Goal: Task Accomplishment & Management: Manage account settings

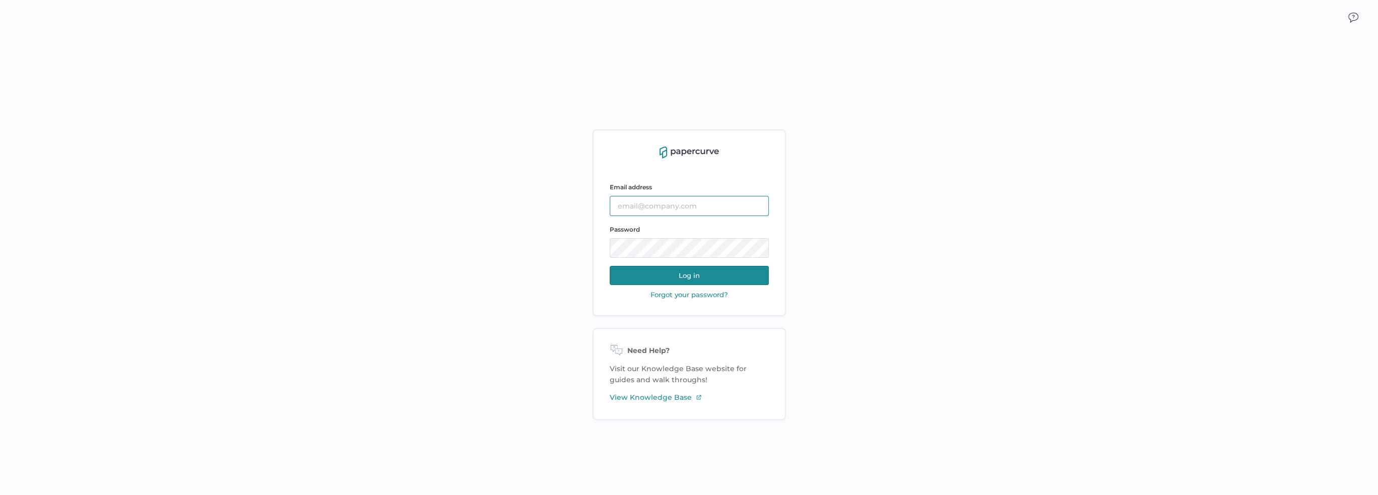
click at [674, 206] on input "text" at bounding box center [689, 206] width 159 height 20
type input "[PERSON_NAME][EMAIL_ADDRESS][PERSON_NAME][DOMAIN_NAME]"
click at [685, 273] on button "Log in" at bounding box center [689, 275] width 159 height 19
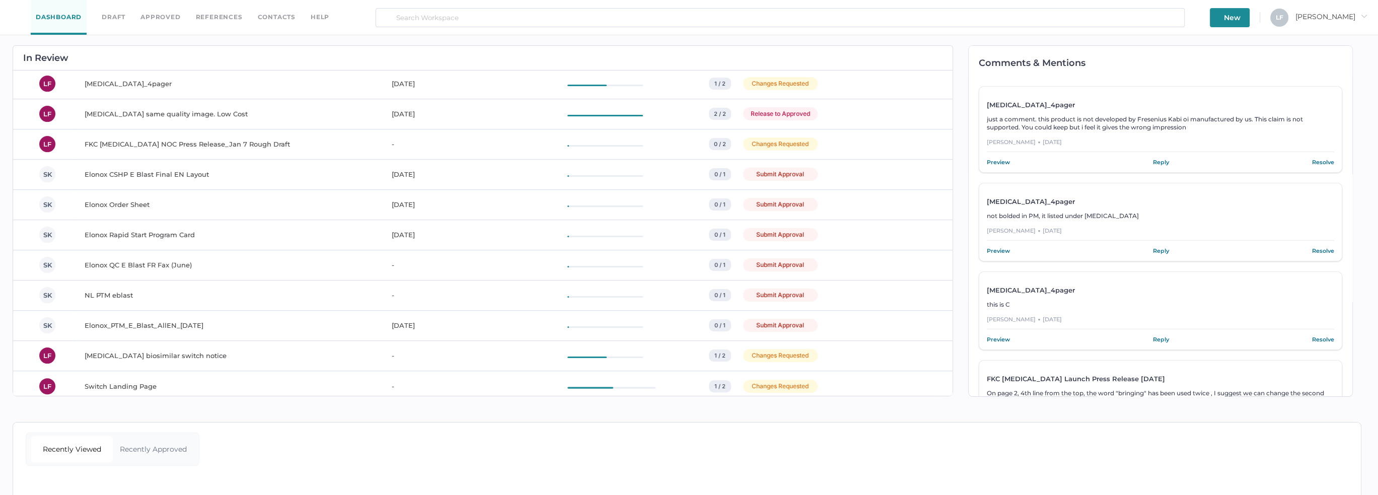
scroll to position [571, 0]
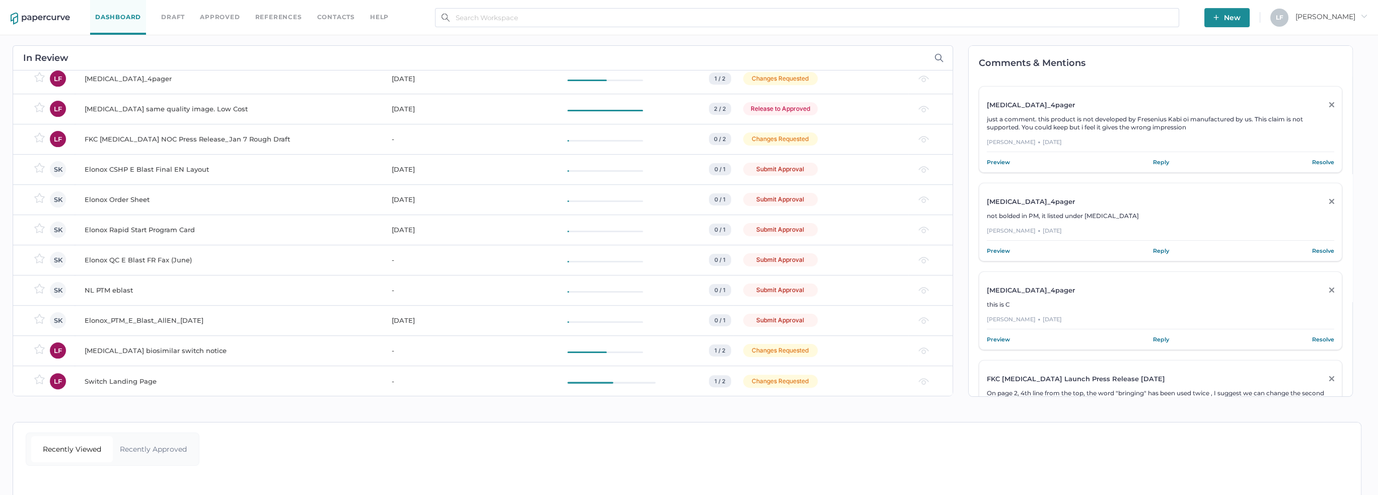
click at [1088, 120] on span "just a comment. this product is not developed by Fresenius Kabi oi manufactured…" at bounding box center [1145, 123] width 316 height 16
click at [1007, 161] on link "Preview" at bounding box center [998, 162] width 23 height 10
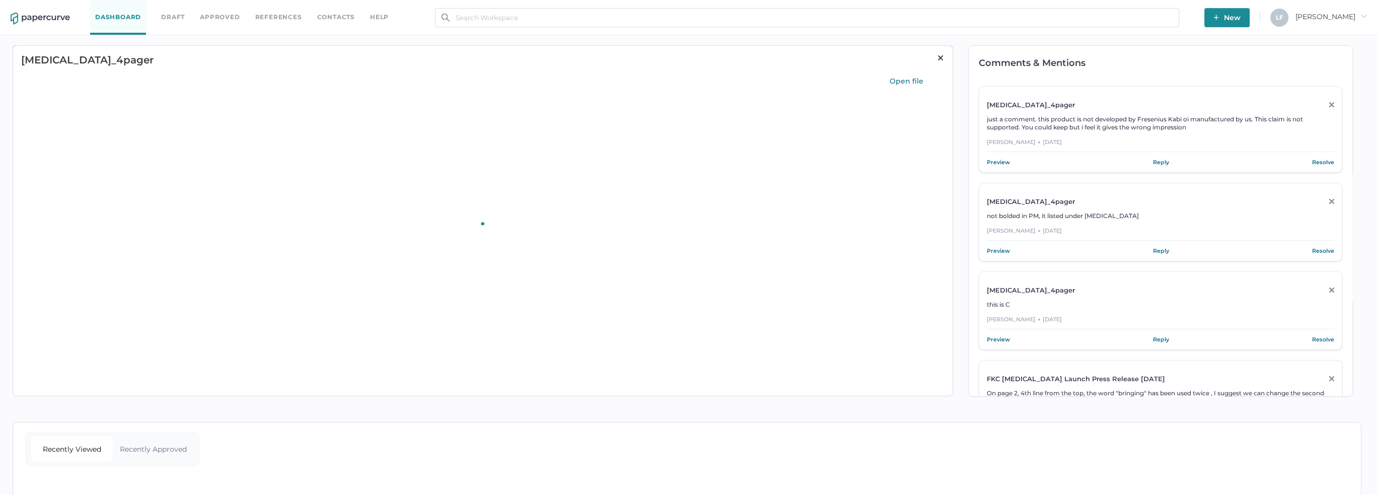
scroll to position [0, 0]
type input "82"
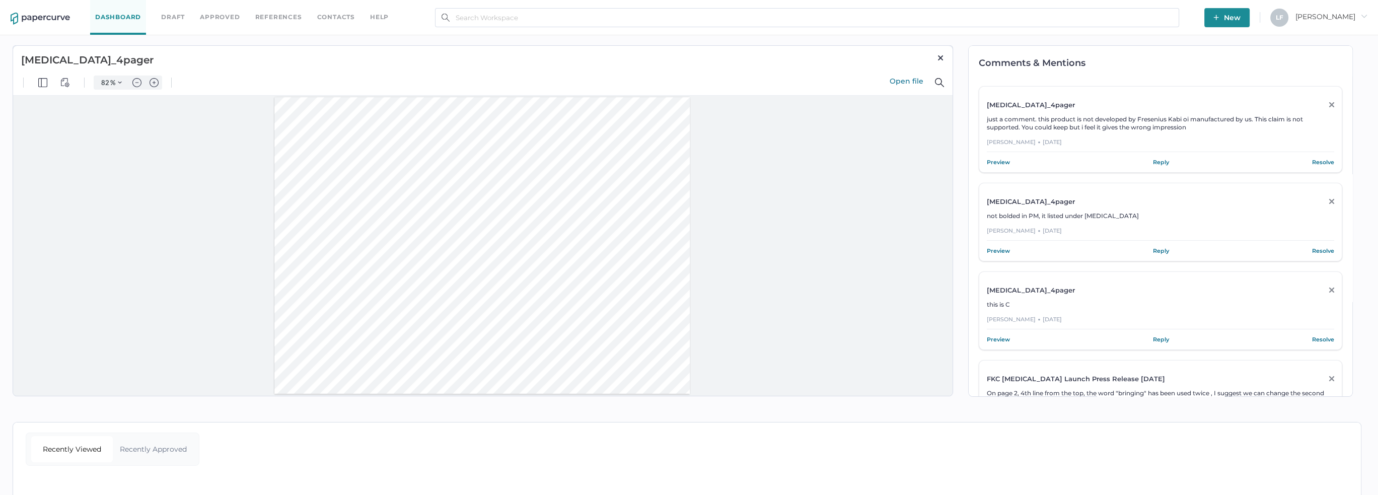
click at [1002, 338] on link "Preview" at bounding box center [998, 339] width 23 height 10
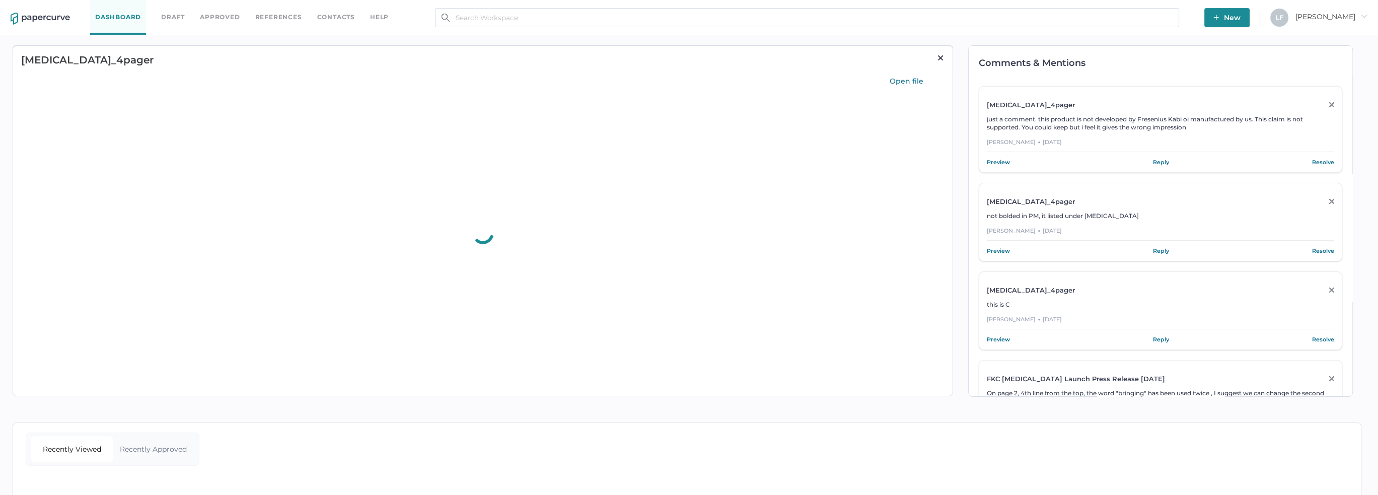
type input "82"
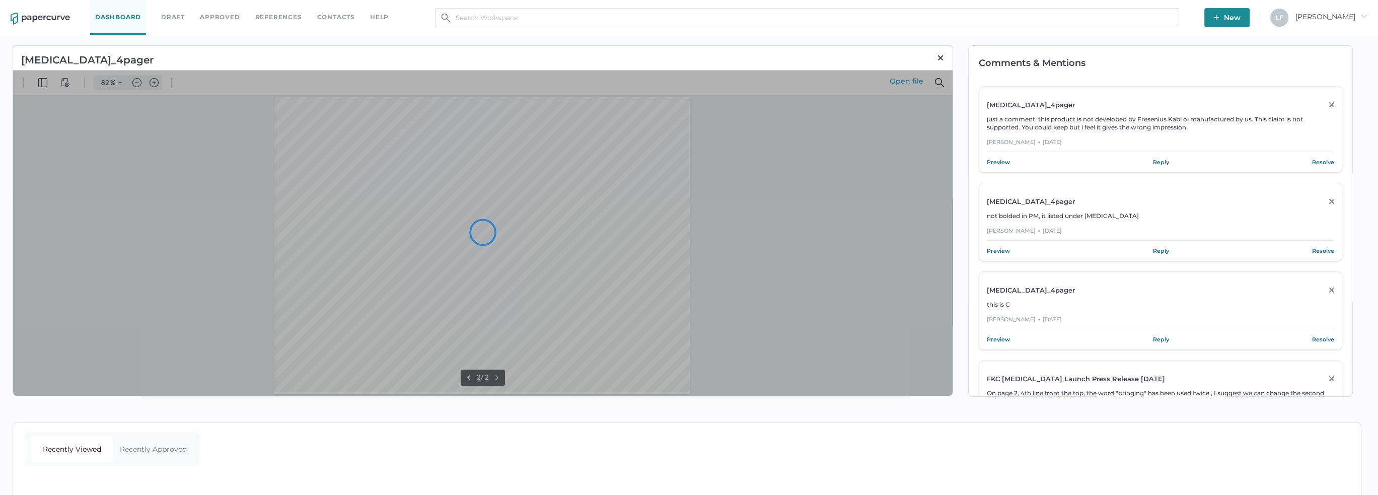
scroll to position [299, 0]
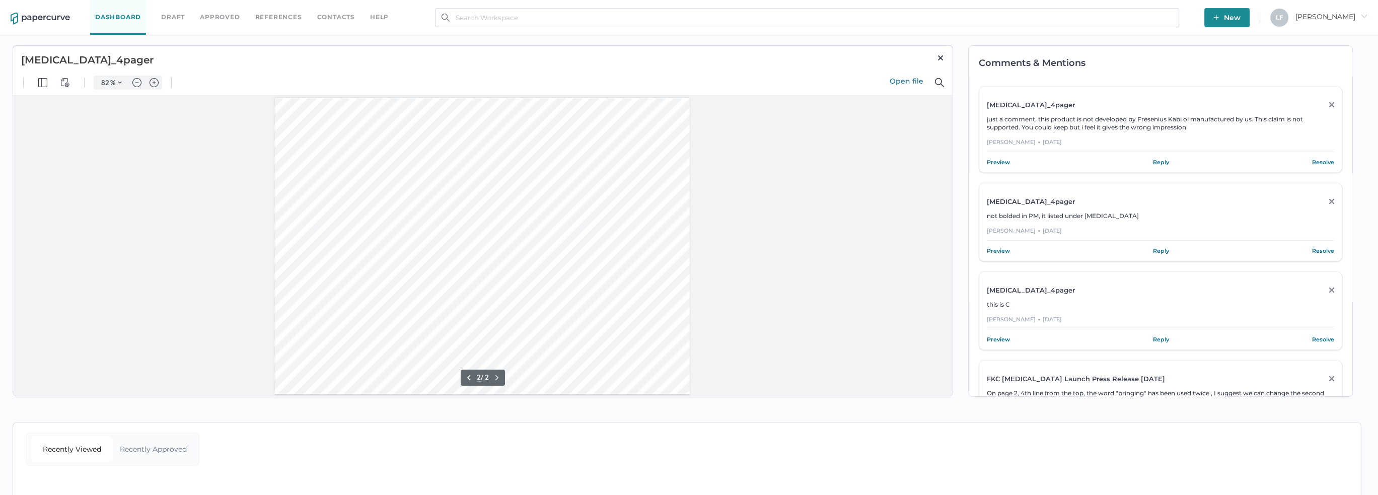
click at [997, 253] on link "Preview" at bounding box center [998, 251] width 23 height 10
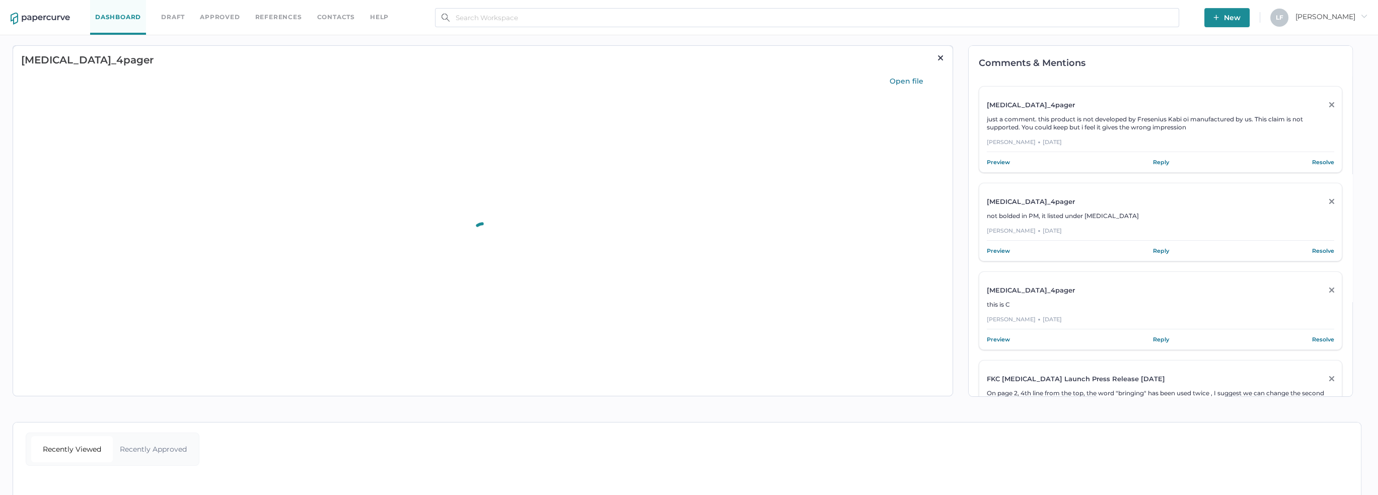
scroll to position [0, 0]
type input "82"
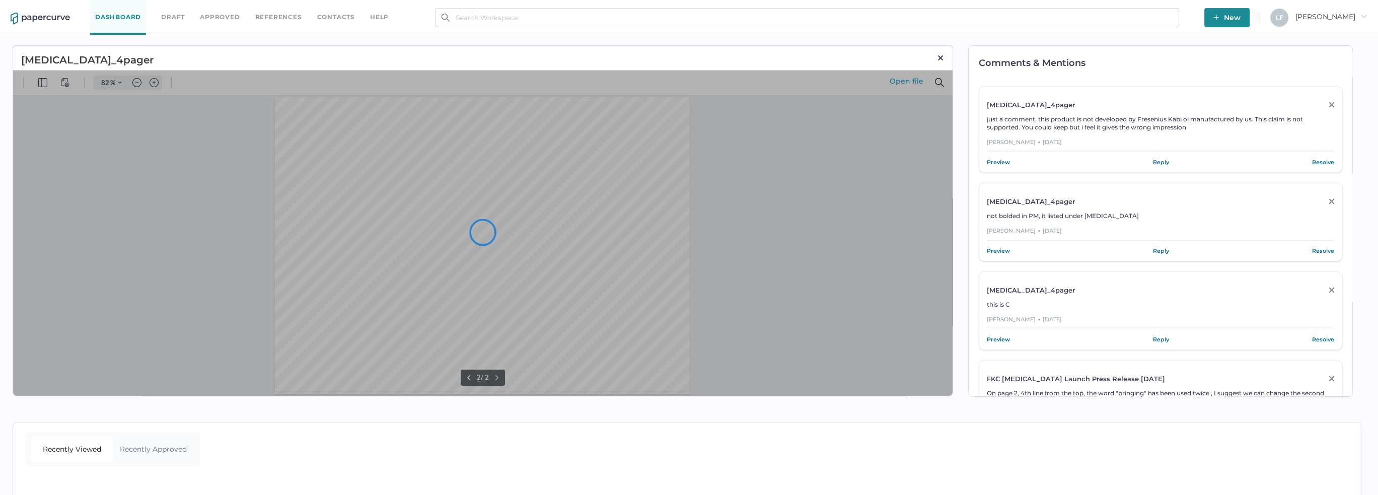
scroll to position [299, 0]
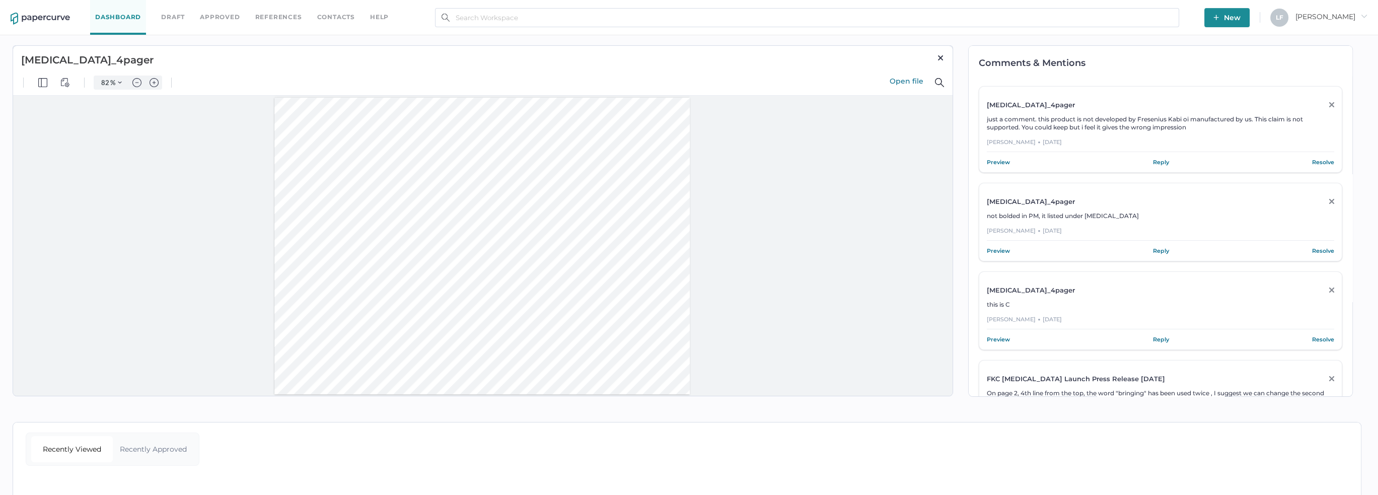
click at [46, 22] on img at bounding box center [40, 19] width 59 height 12
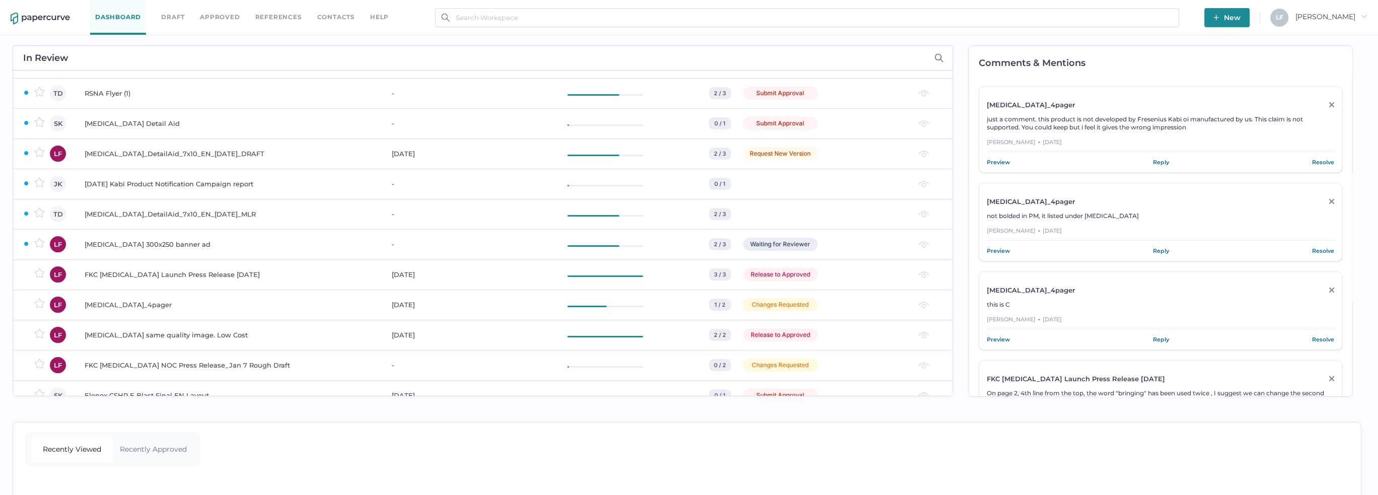
scroll to position [352, 0]
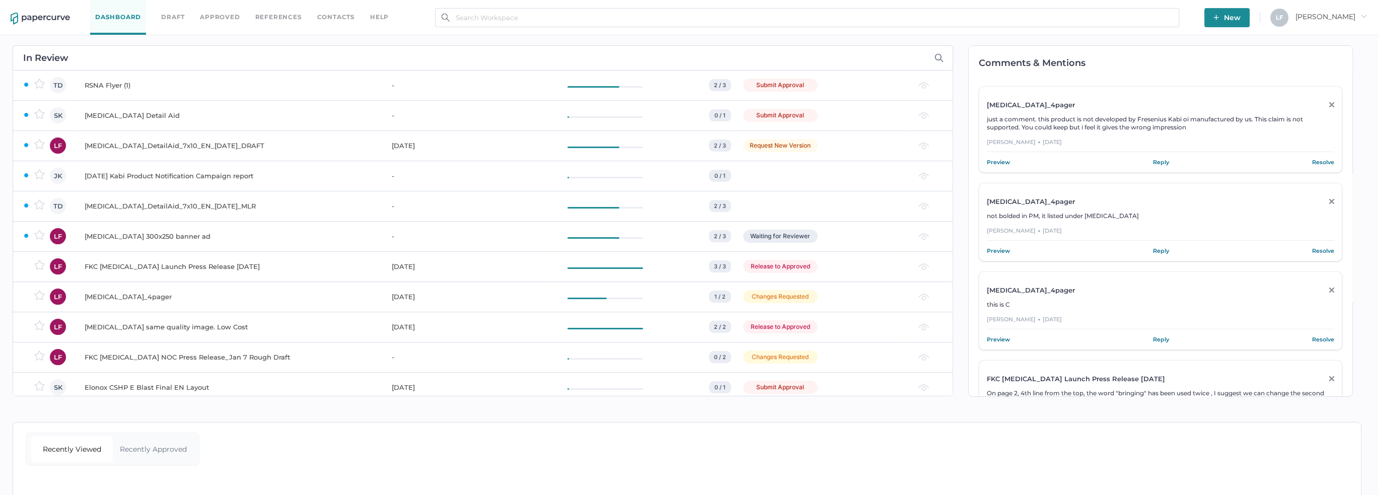
click at [216, 236] on div "[MEDICAL_DATA] 300x250 banner ad" at bounding box center [232, 236] width 295 height 12
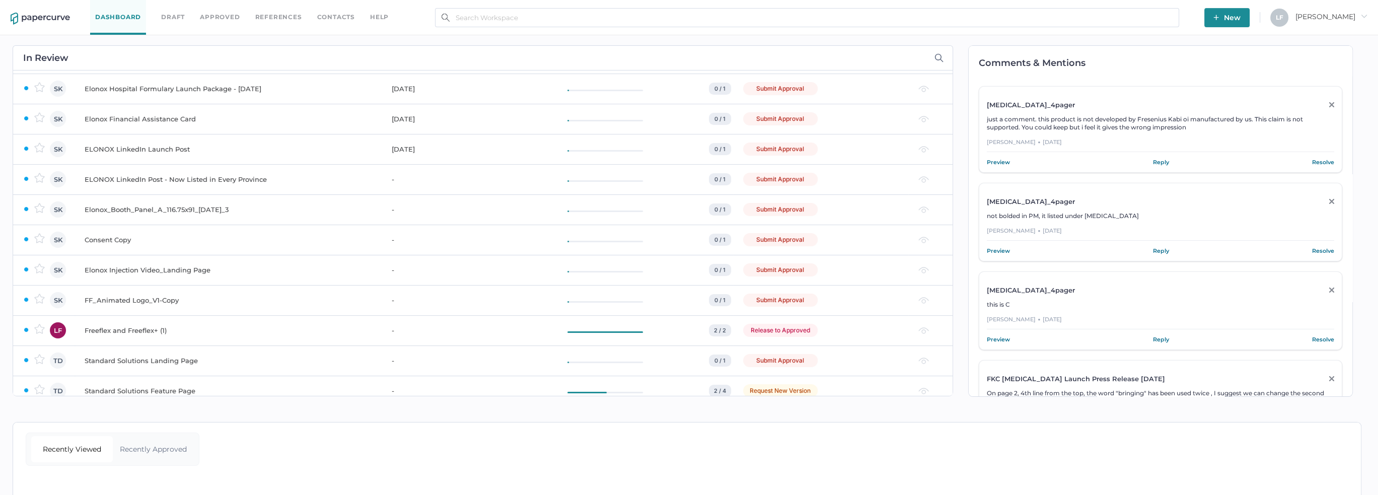
scroll to position [0, 0]
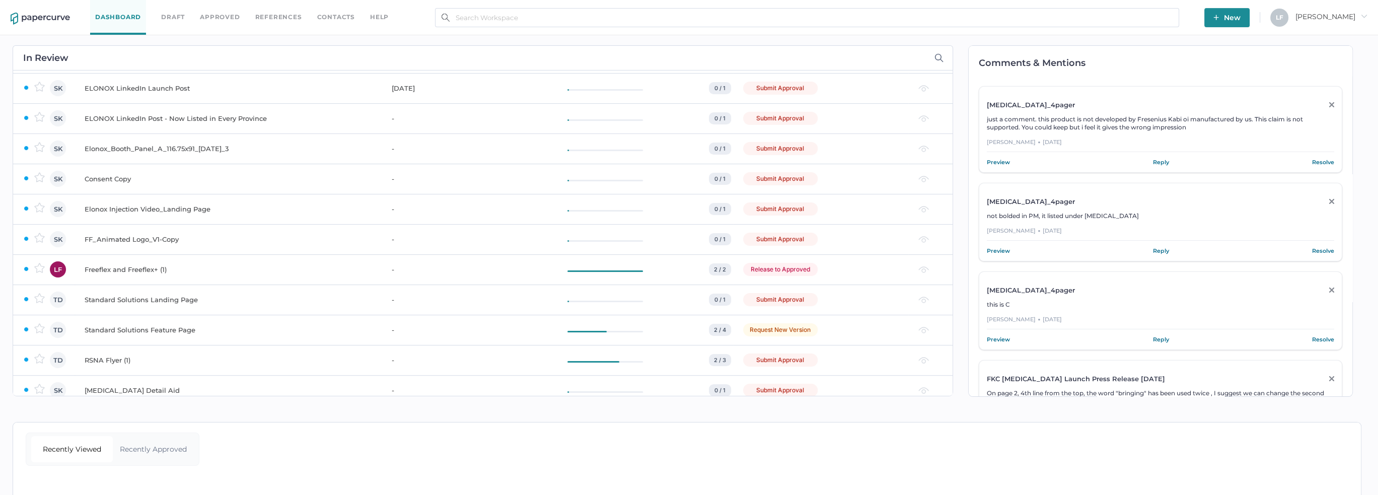
scroll to position [101, 0]
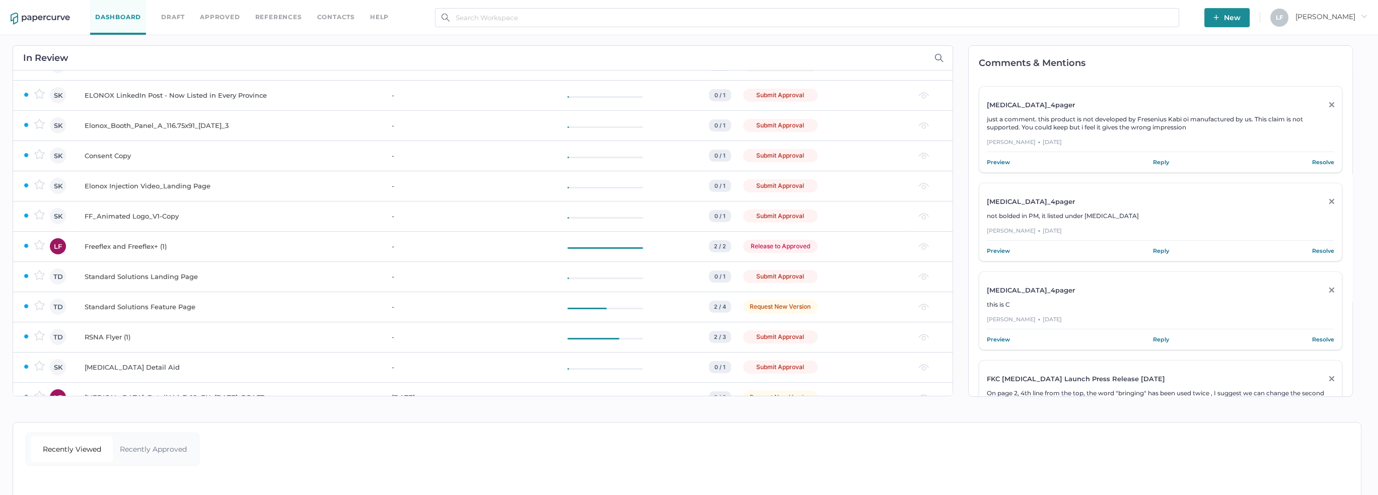
click at [283, 219] on div "FF_Animated Logo_V1-Copy" at bounding box center [232, 216] width 295 height 12
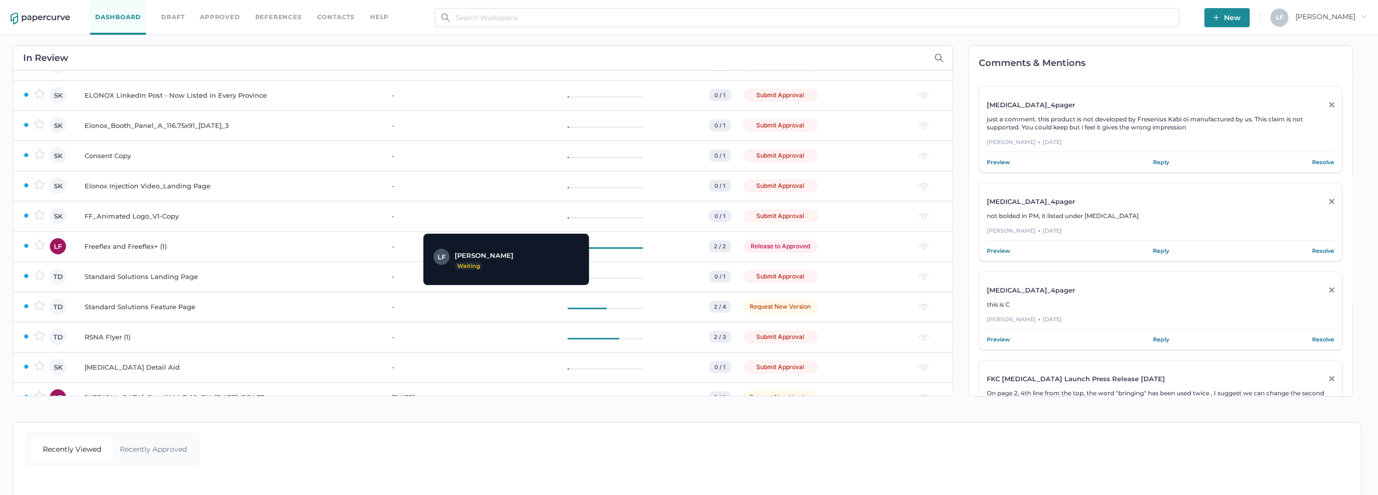
scroll to position [151, 0]
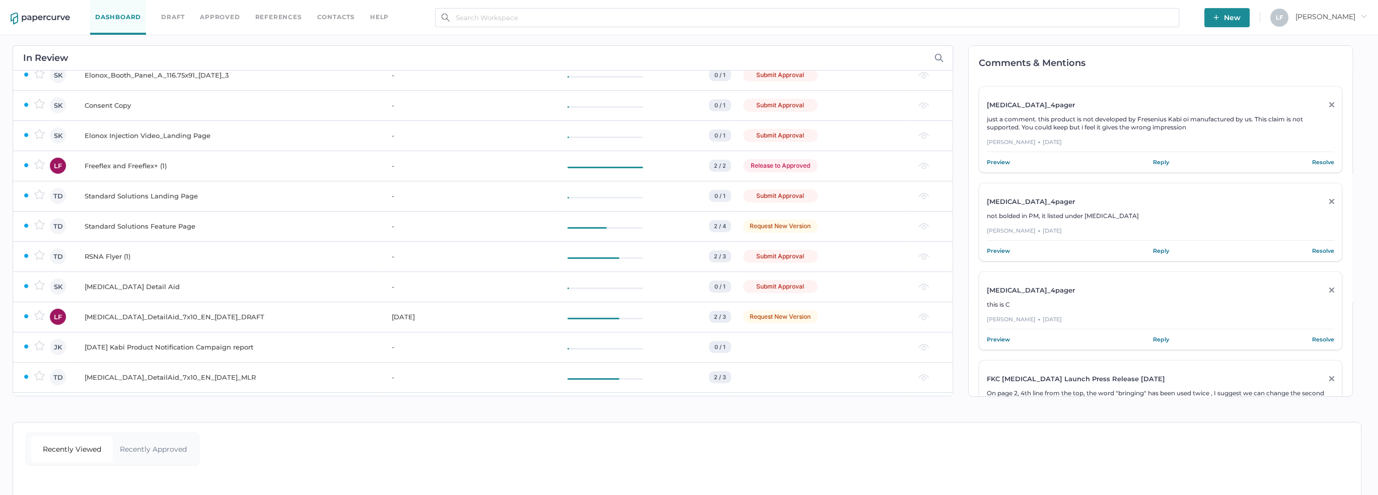
click at [328, 318] on div "Iodixanol_DetailAid_7x10_EN_1Apr25_DRAFT" at bounding box center [232, 317] width 295 height 12
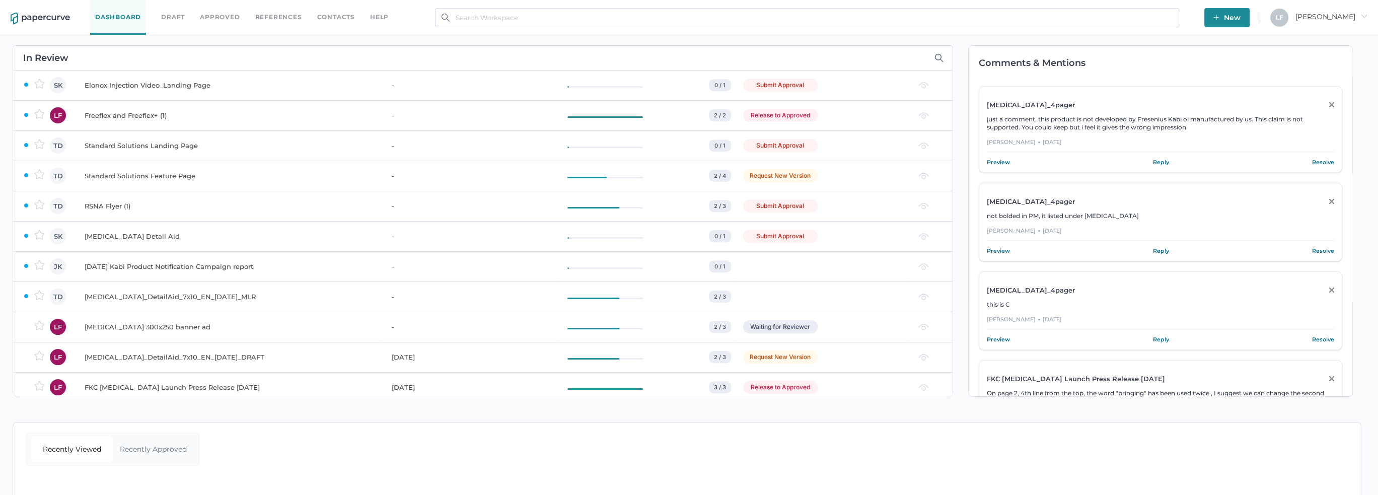
scroll to position [252, 0]
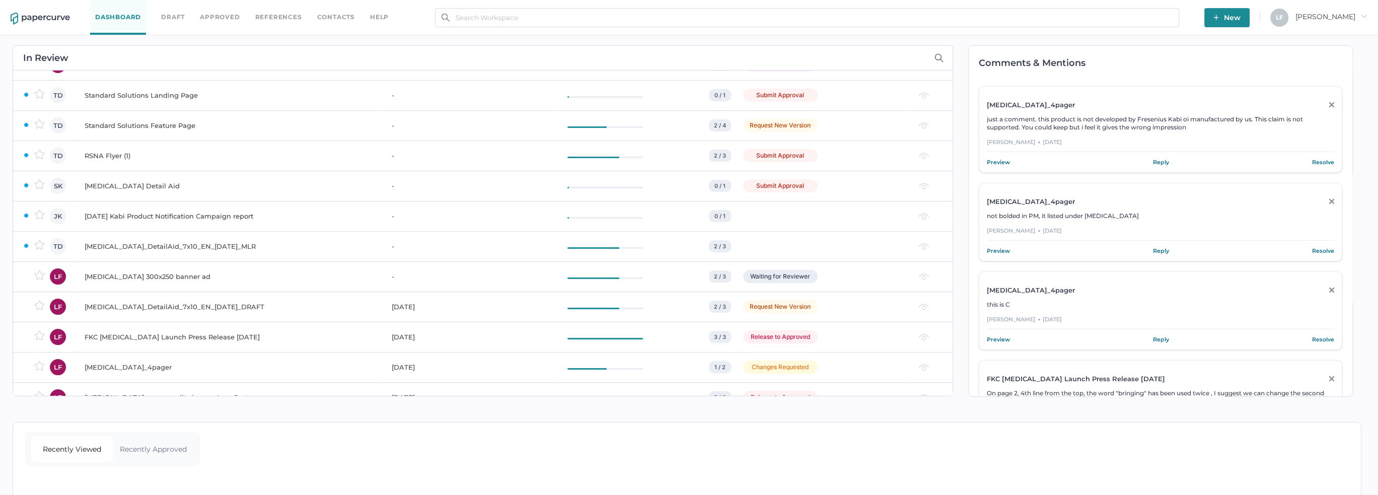
click at [196, 247] on div "Iodixanol_DetailAid_7x10_EN_10Jul25_MLR" at bounding box center [232, 246] width 295 height 12
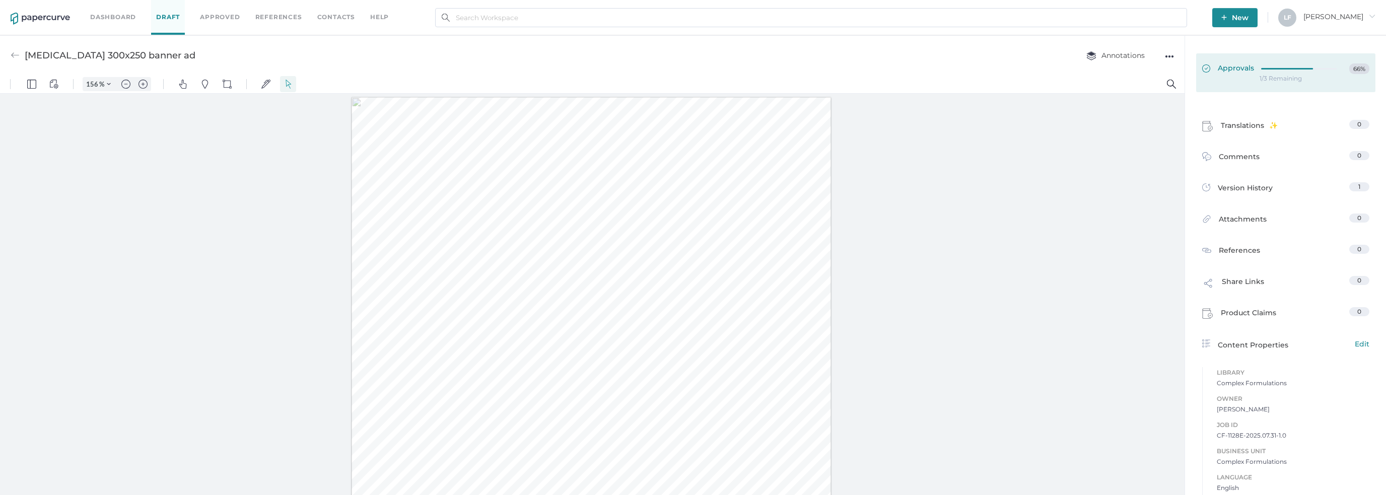
click at [1289, 64] on div at bounding box center [1302, 67] width 82 height 8
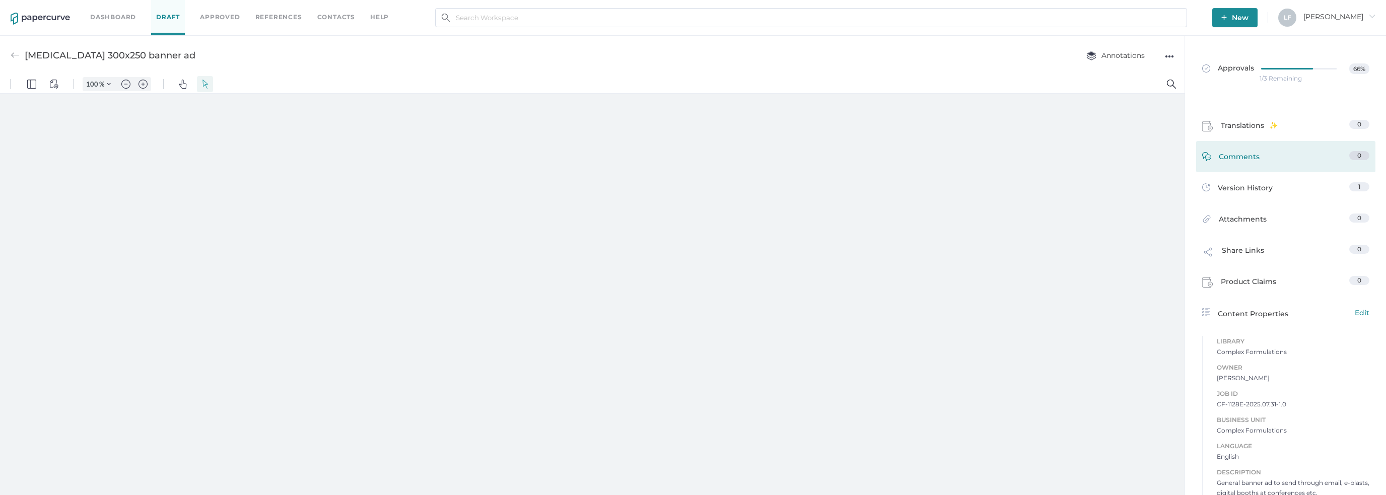
type input "156"
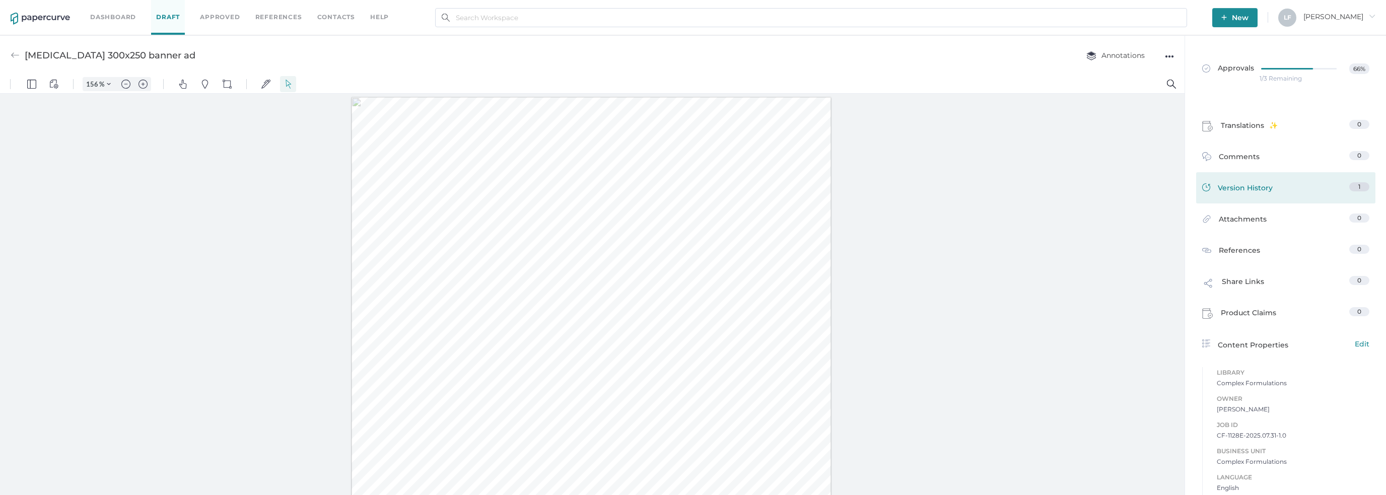
click at [1309, 182] on link "Version History 1" at bounding box center [1285, 189] width 167 height 14
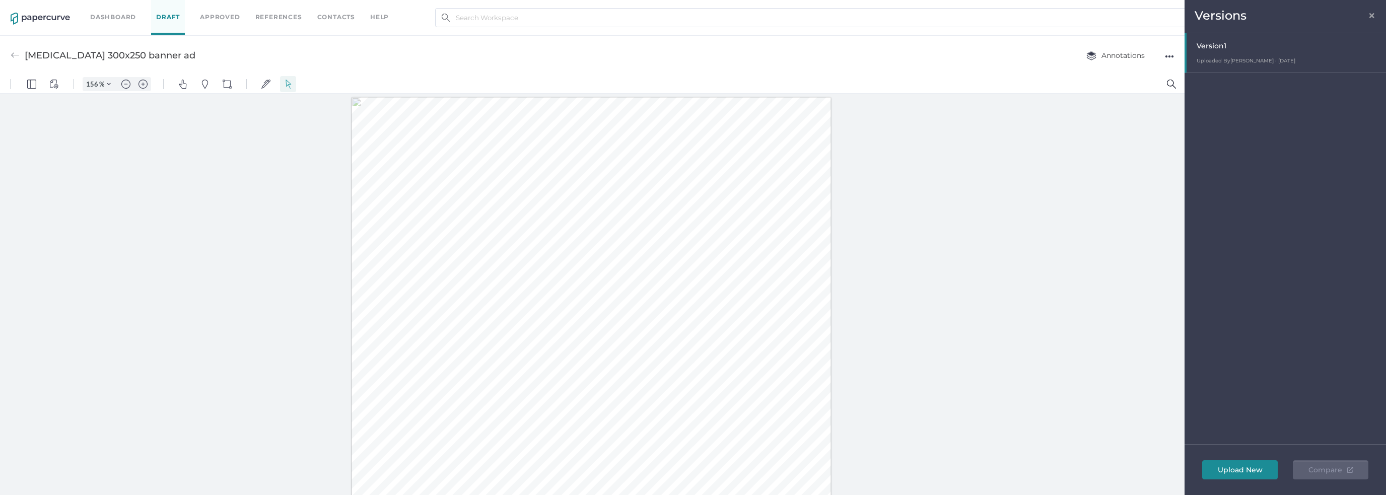
click at [1371, 13] on span "×" at bounding box center [1372, 14] width 8 height 8
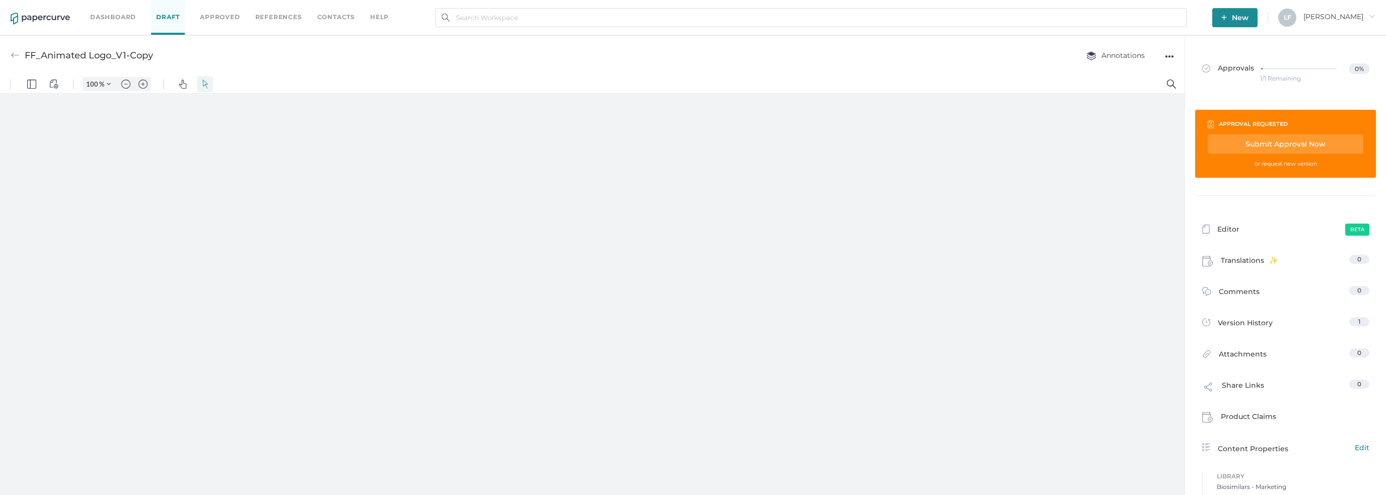
type input "101"
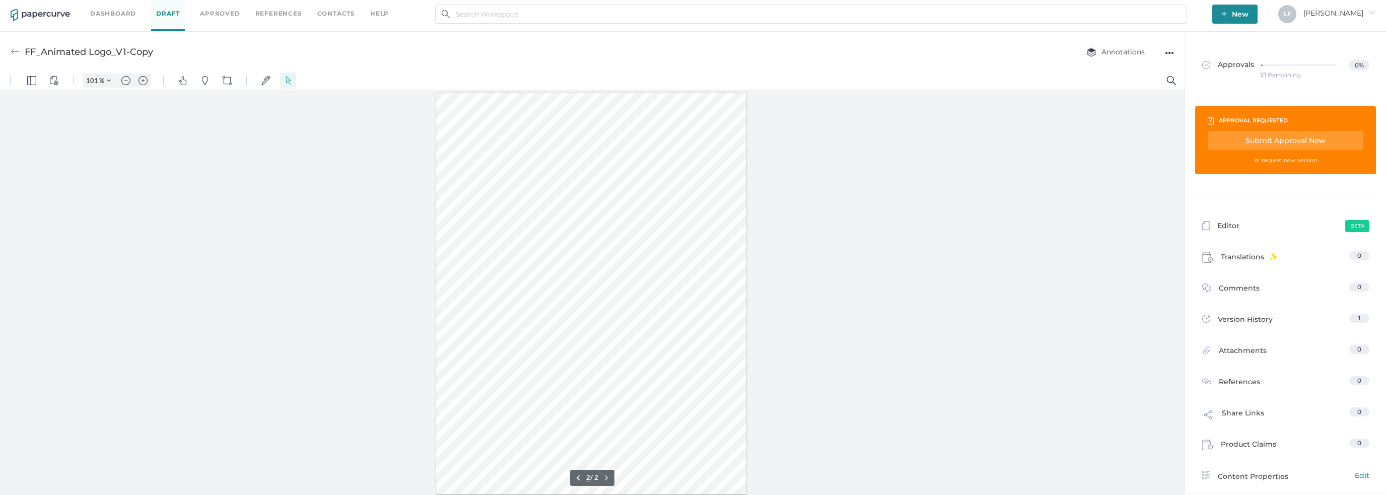
scroll to position [4, 0]
type input "1"
click at [1239, 136] on div "Submit Approval Now" at bounding box center [1286, 139] width 156 height 19
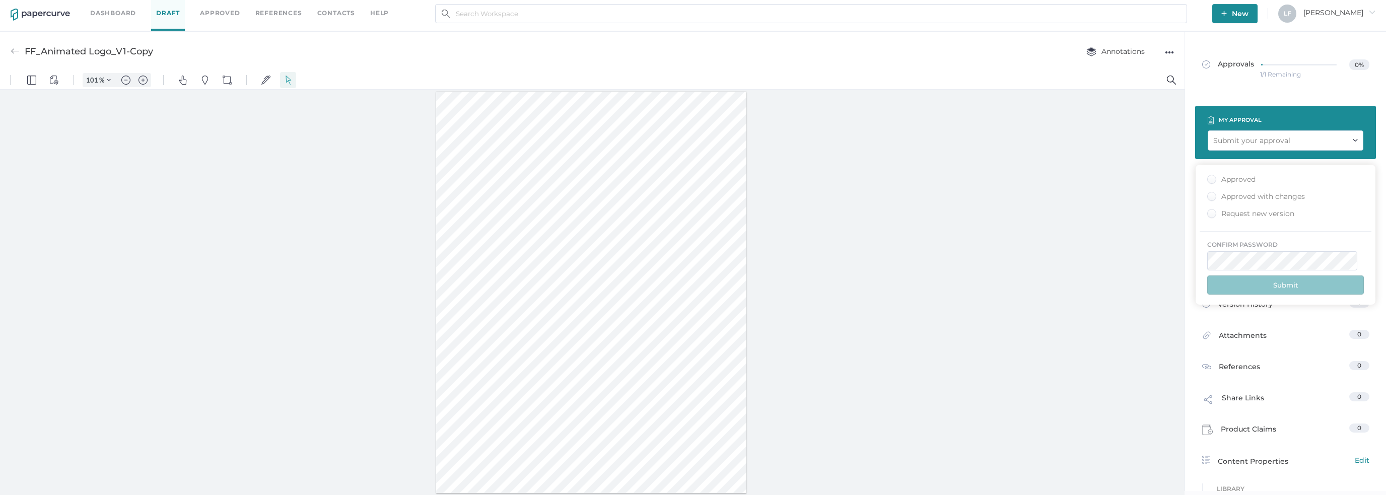
click at [1212, 177] on div "Approved" at bounding box center [1231, 180] width 48 height 10
click at [1210, 176] on input "Approved" at bounding box center [1210, 176] width 0 height 0
click at [1253, 145] on div "Submit your approval" at bounding box center [1251, 140] width 77 height 11
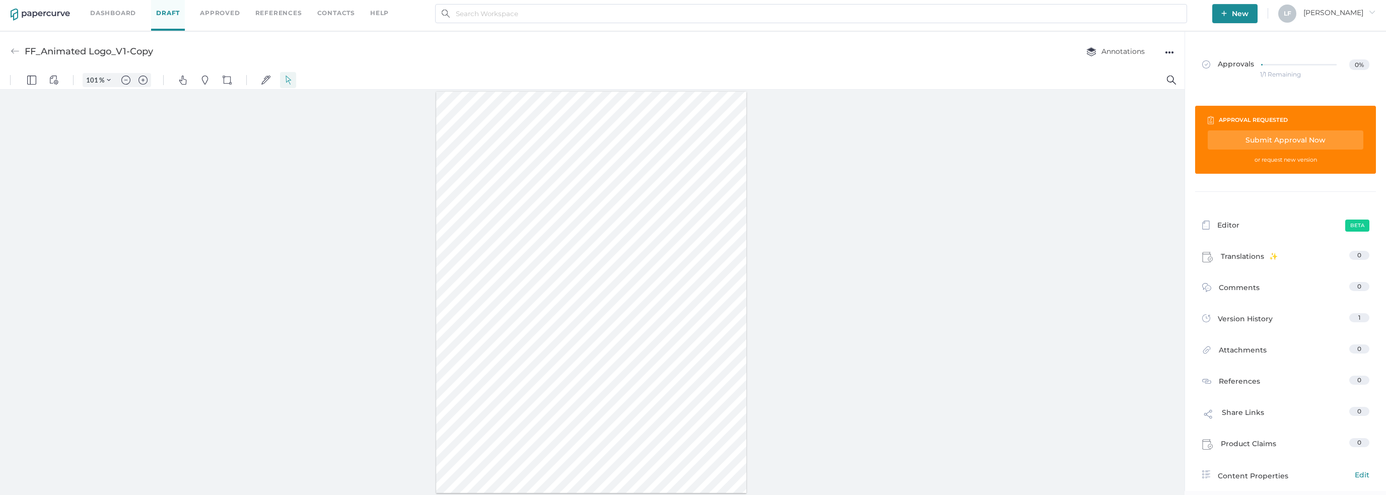
click at [1251, 140] on div "Submit Approval Now" at bounding box center [1286, 139] width 156 height 19
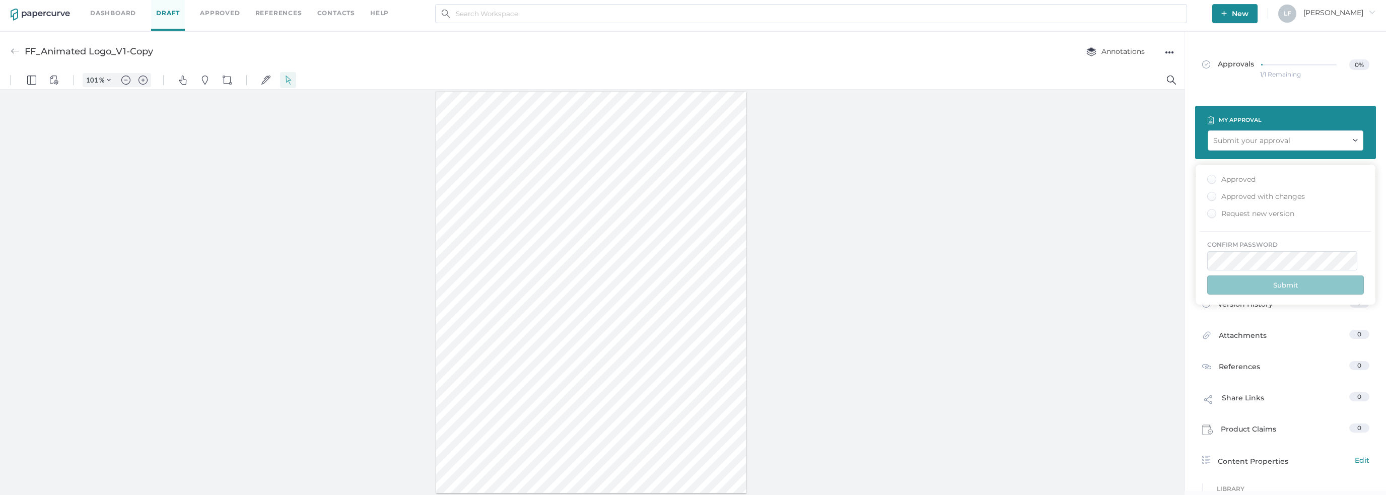
click at [1213, 181] on div "Approved" at bounding box center [1231, 180] width 48 height 10
click at [1210, 176] on input "Approved" at bounding box center [1210, 176] width 0 height 0
click at [1254, 275] on button "Submit" at bounding box center [1285, 284] width 157 height 19
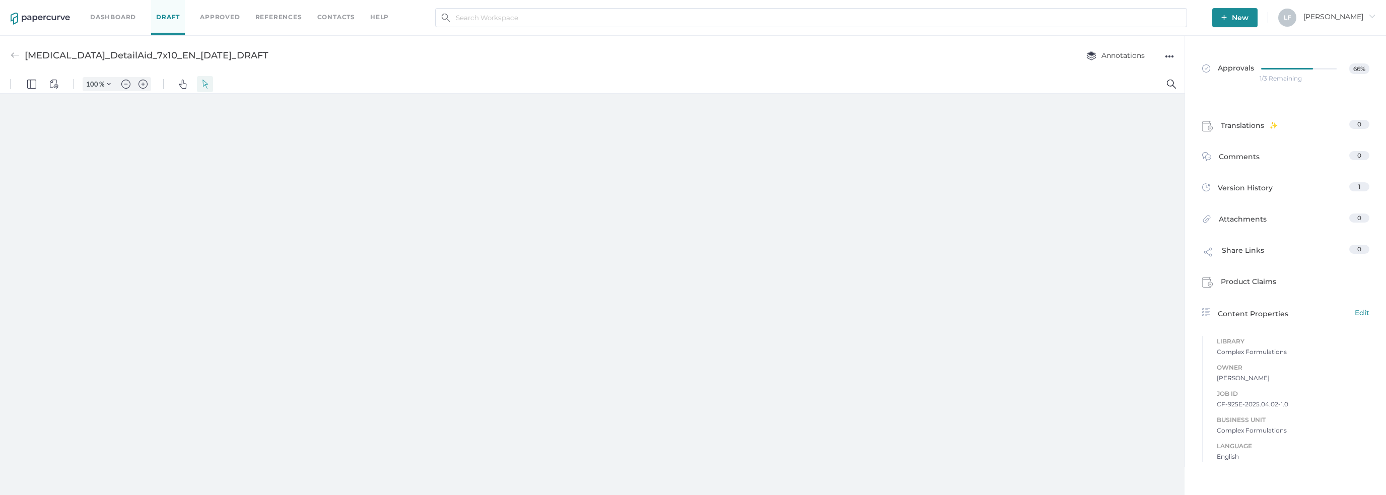
type input "111"
click at [1256, 161] on link "Comments 0" at bounding box center [1285, 159] width 167 height 16
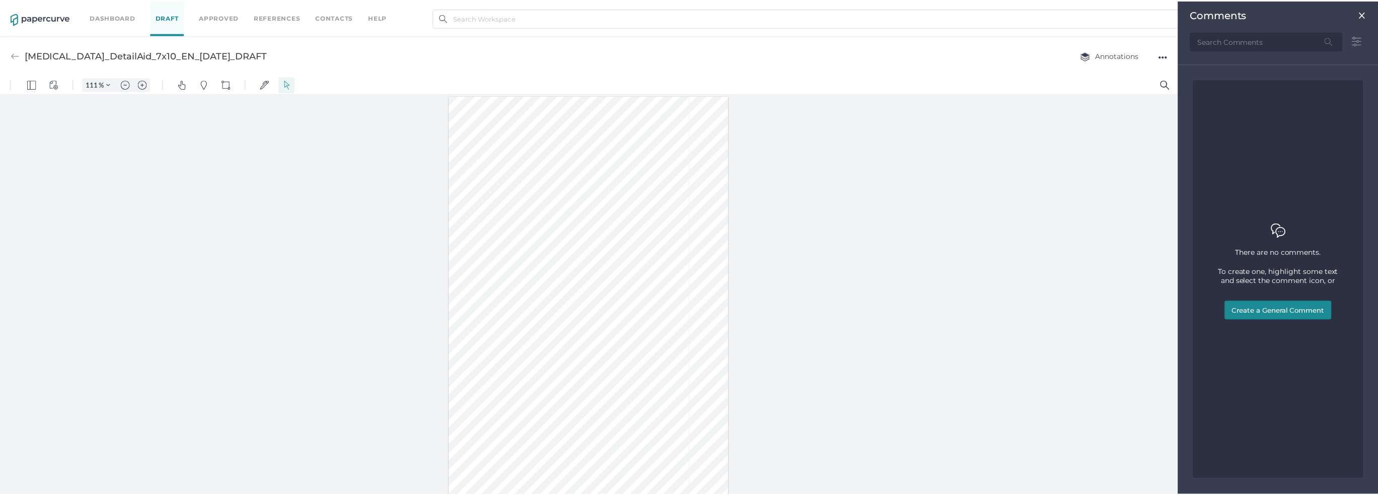
scroll to position [4, 0]
click at [1364, 18] on div "Comments" at bounding box center [1284, 14] width 177 height 12
click at [1366, 14] on img at bounding box center [1370, 14] width 8 height 8
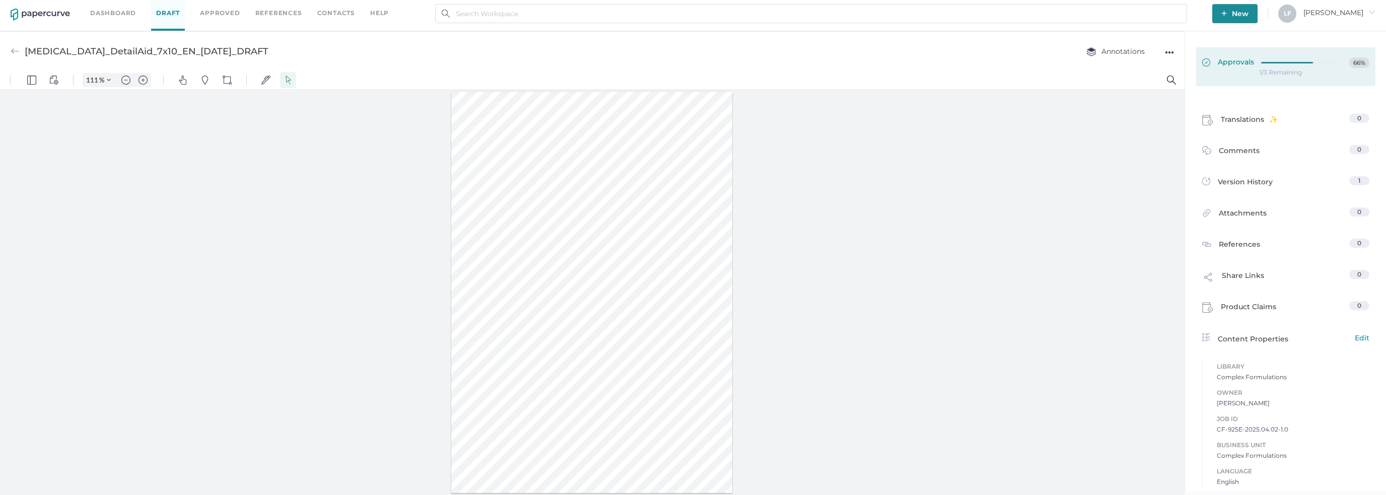
click at [1213, 63] on span at bounding box center [1210, 62] width 16 height 11
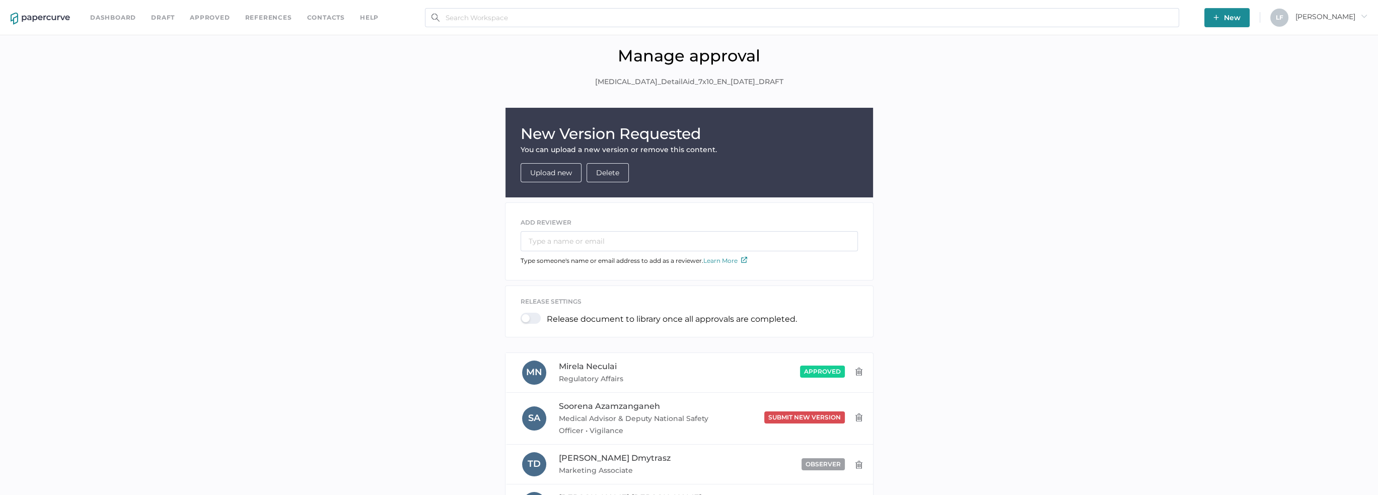
scroll to position [50, 0]
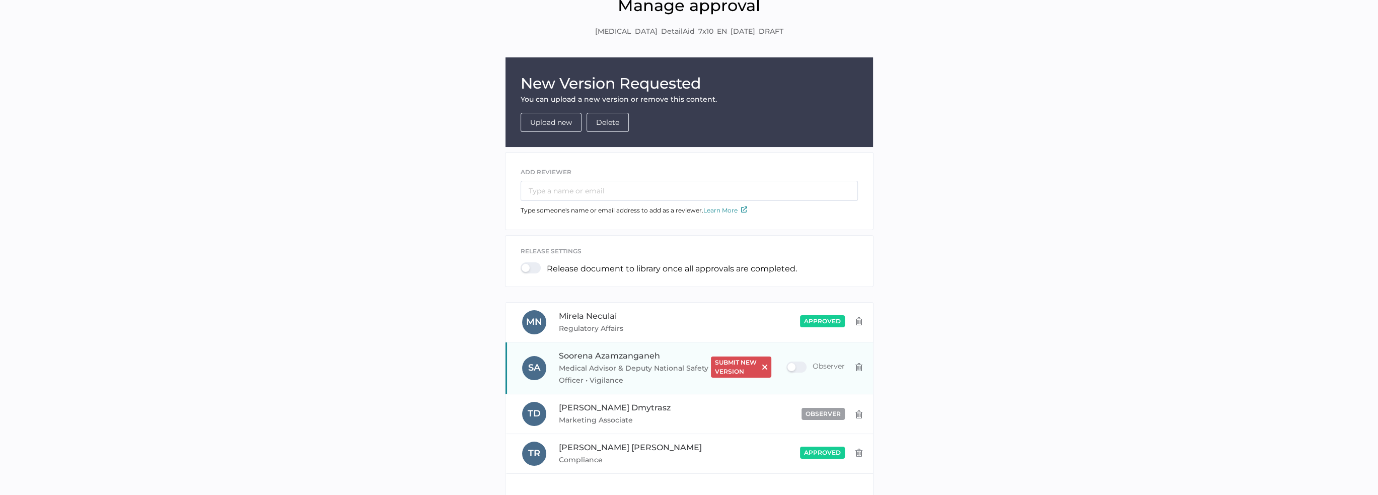
click at [597, 360] on span "Soorena Azamzanganeh" at bounding box center [609, 356] width 101 height 10
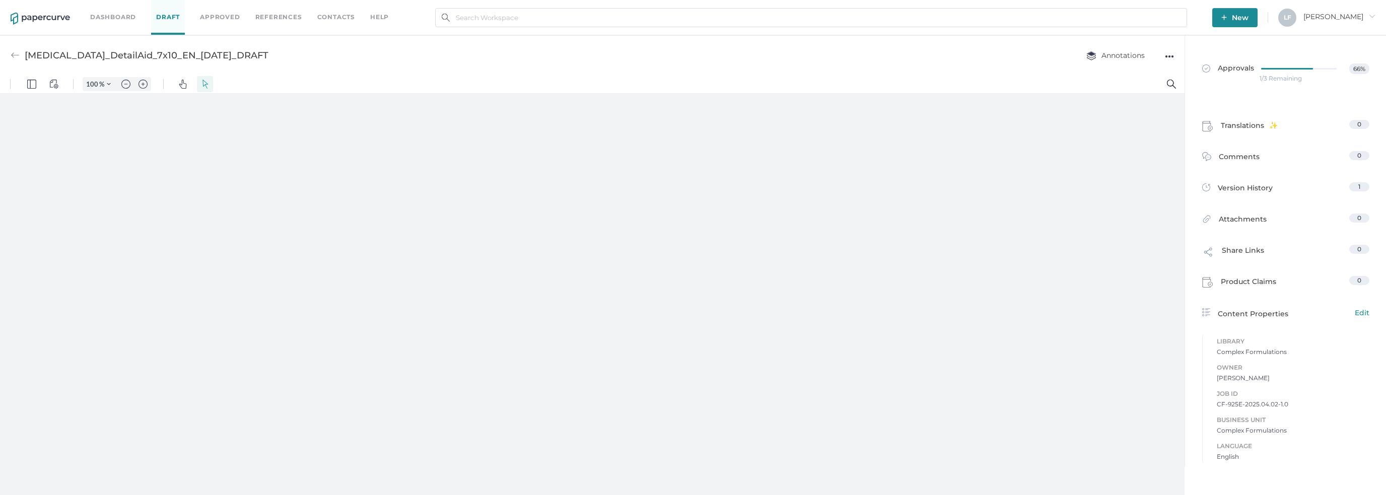
type input "111"
type input "1"
click at [1253, 189] on span "Version History" at bounding box center [1245, 189] width 55 height 14
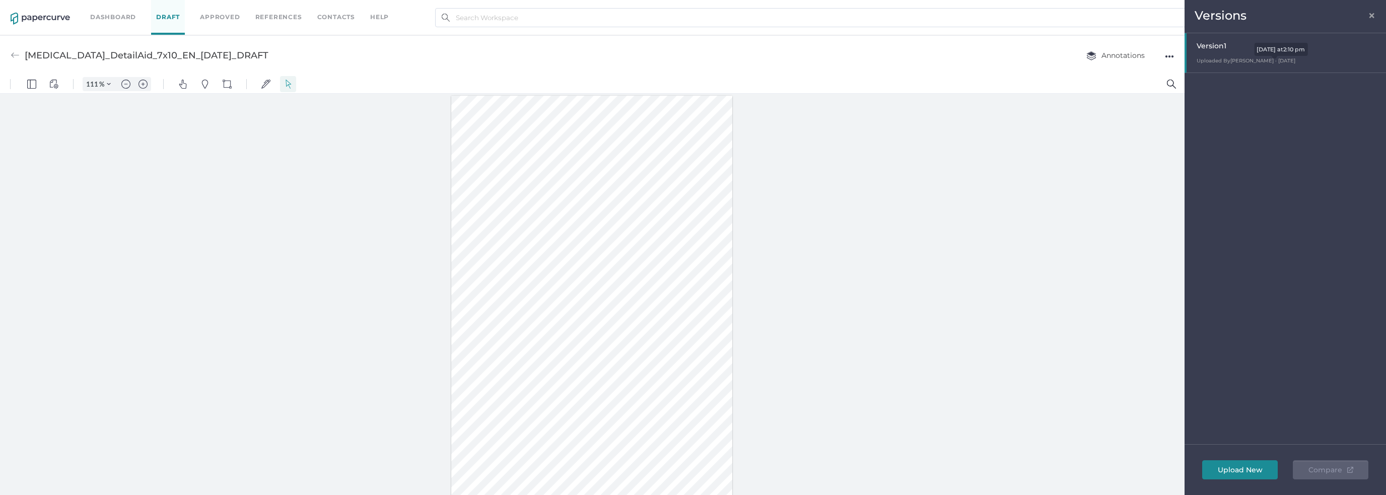
click at [1269, 60] on span "Uploaded By Lee Fulford · Apr 2" at bounding box center [1245, 60] width 99 height 7
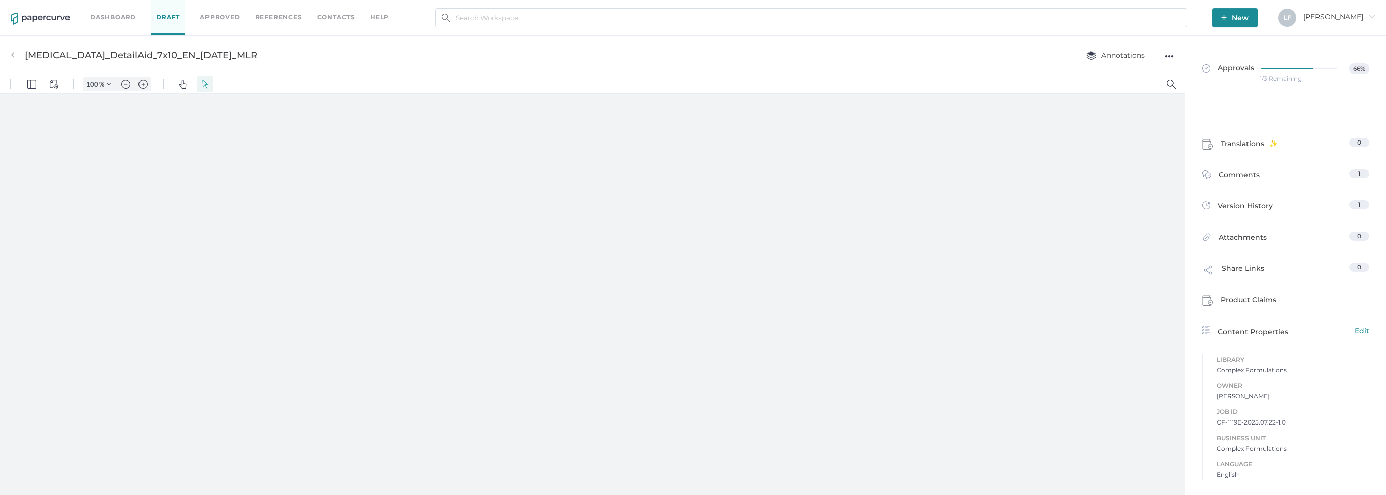
type input "111"
click at [611, 483] on button ".cls-1{fill:#abb0c4;} icon - chevron - right" at bounding box center [606, 481] width 12 height 12
click at [606, 480] on button ".cls-1{fill:#abb0c4;} icon - chevron - right" at bounding box center [606, 481] width 12 height 12
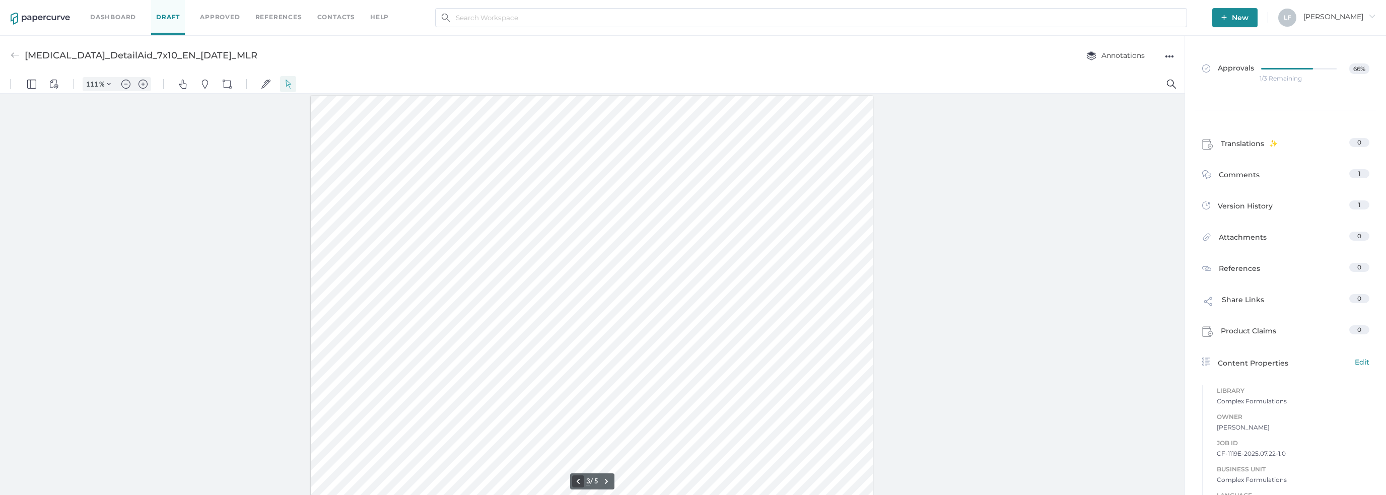
click at [572, 479] on button ".cls-1{fill:#abb0c4;} icon - chevron - left" at bounding box center [578, 481] width 12 height 12
click at [609, 485] on button ".cls-1{fill:#abb0c4;} icon - chevron - right" at bounding box center [606, 481] width 12 height 12
click at [606, 483] on button ".cls-1{fill:#abb0c4;} icon - chevron - right" at bounding box center [606, 481] width 12 height 12
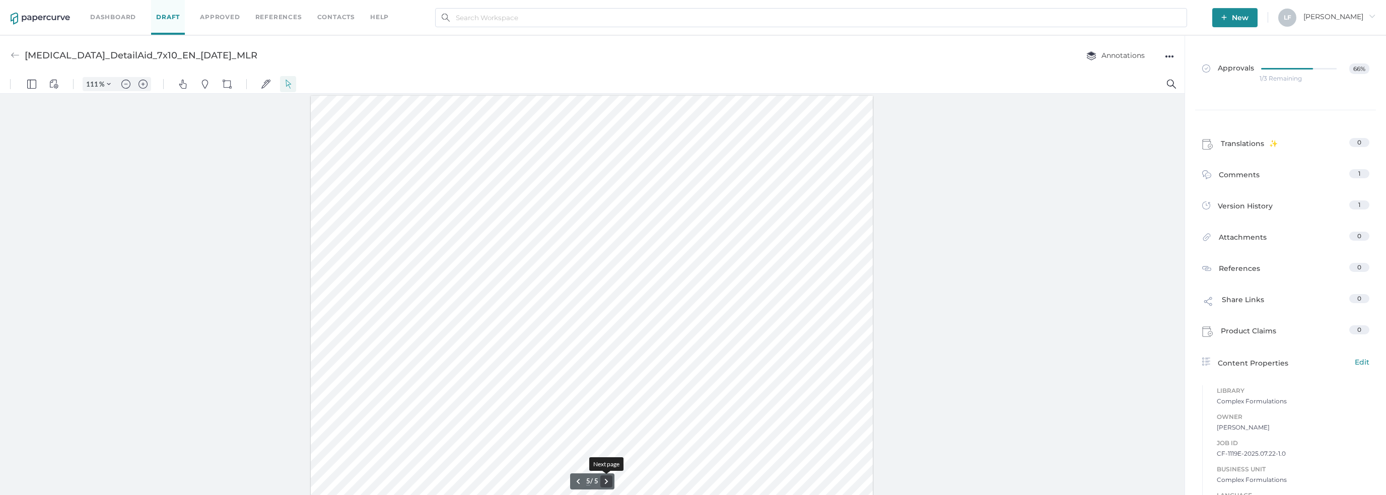
scroll to position [1620, 0]
click at [576, 480] on button ".cls-1{fill:#abb0c4;} icon - chevron - left" at bounding box center [578, 481] width 12 height 12
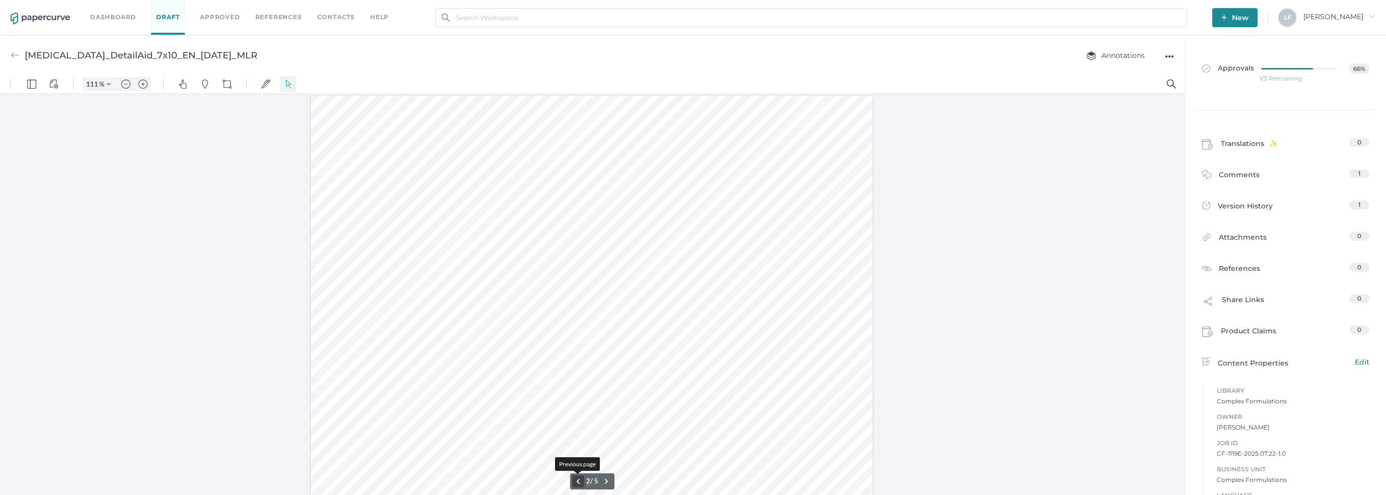
click at [576, 480] on button ".cls-1{fill:#abb0c4;} icon - chevron - left" at bounding box center [578, 481] width 12 height 12
click at [609, 479] on button ".cls-1{fill:#abb0c4;} icon - chevron - right" at bounding box center [606, 481] width 12 height 12
drag, startPoint x: 197, startPoint y: 385, endPoint x: 509, endPoint y: 472, distance: 324.3
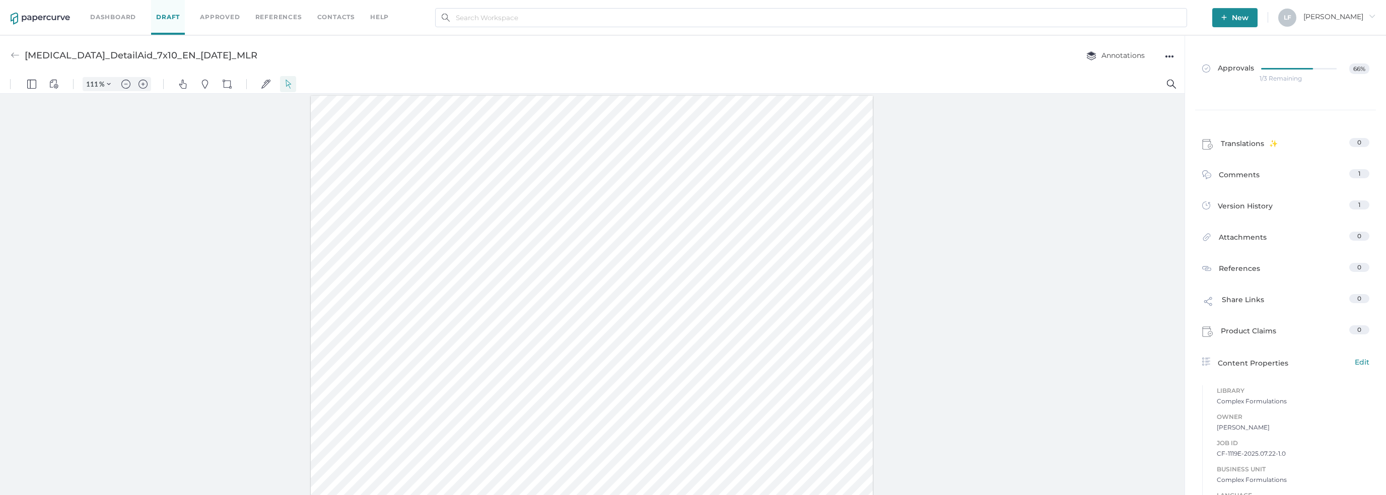
click at [197, 384] on div at bounding box center [592, 297] width 1184 height 406
type input "3"
type input "86"
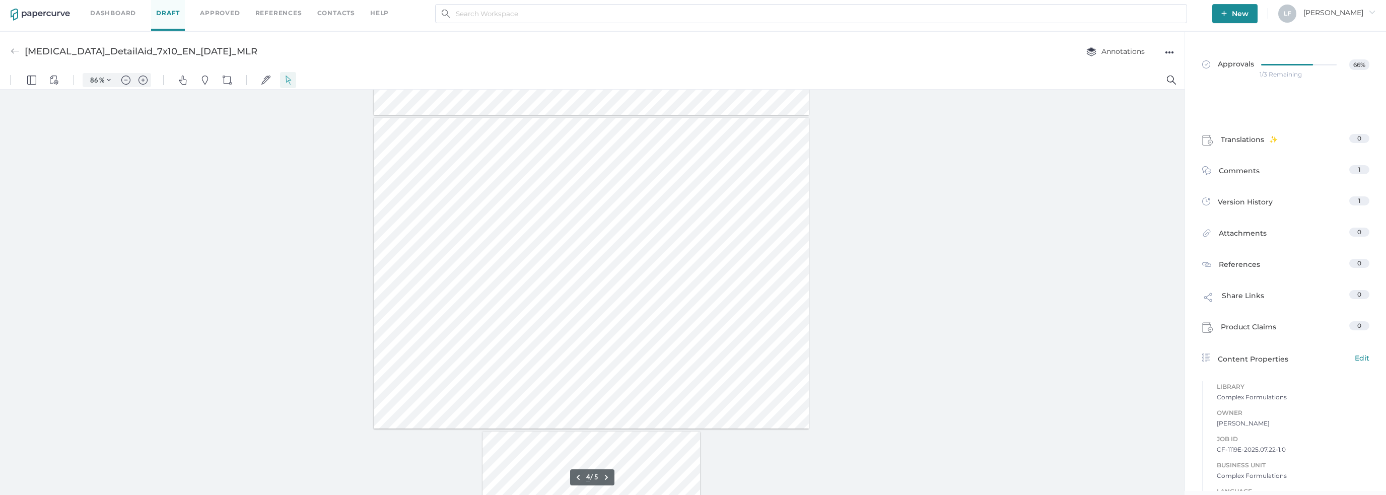
scroll to position [910, 0]
type input "1"
